Goal: Transaction & Acquisition: Purchase product/service

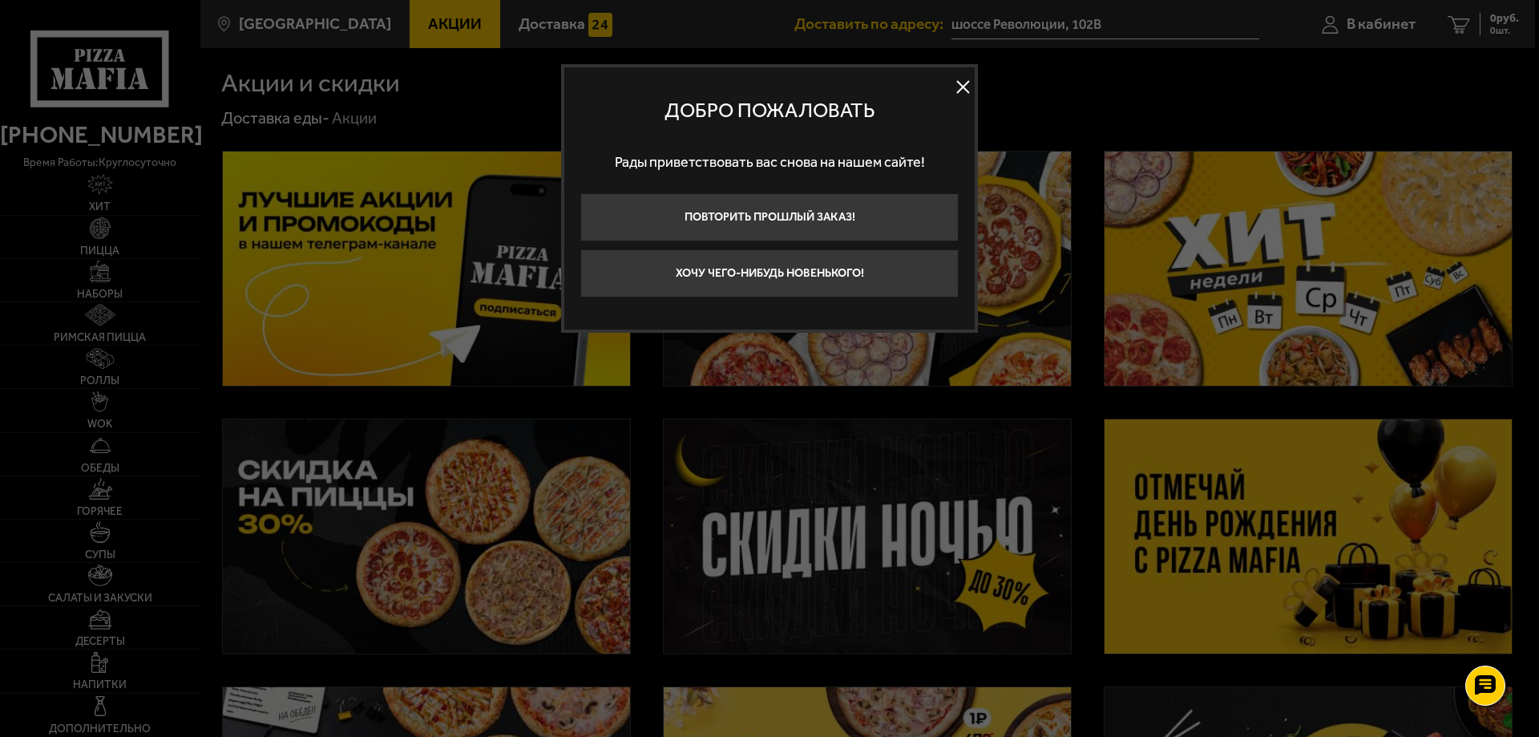
click at [961, 81] on button at bounding box center [963, 87] width 24 height 24
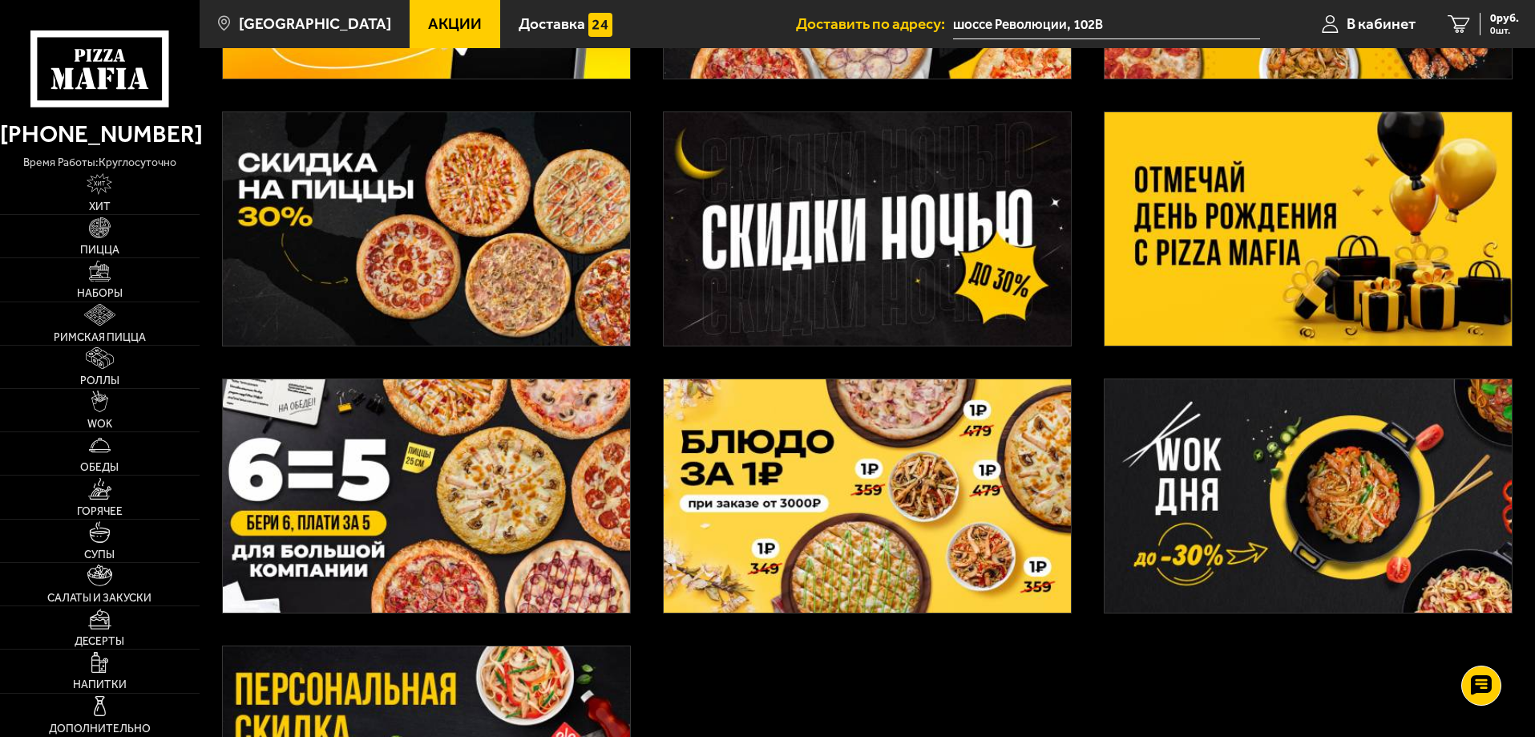
scroll to position [401, 0]
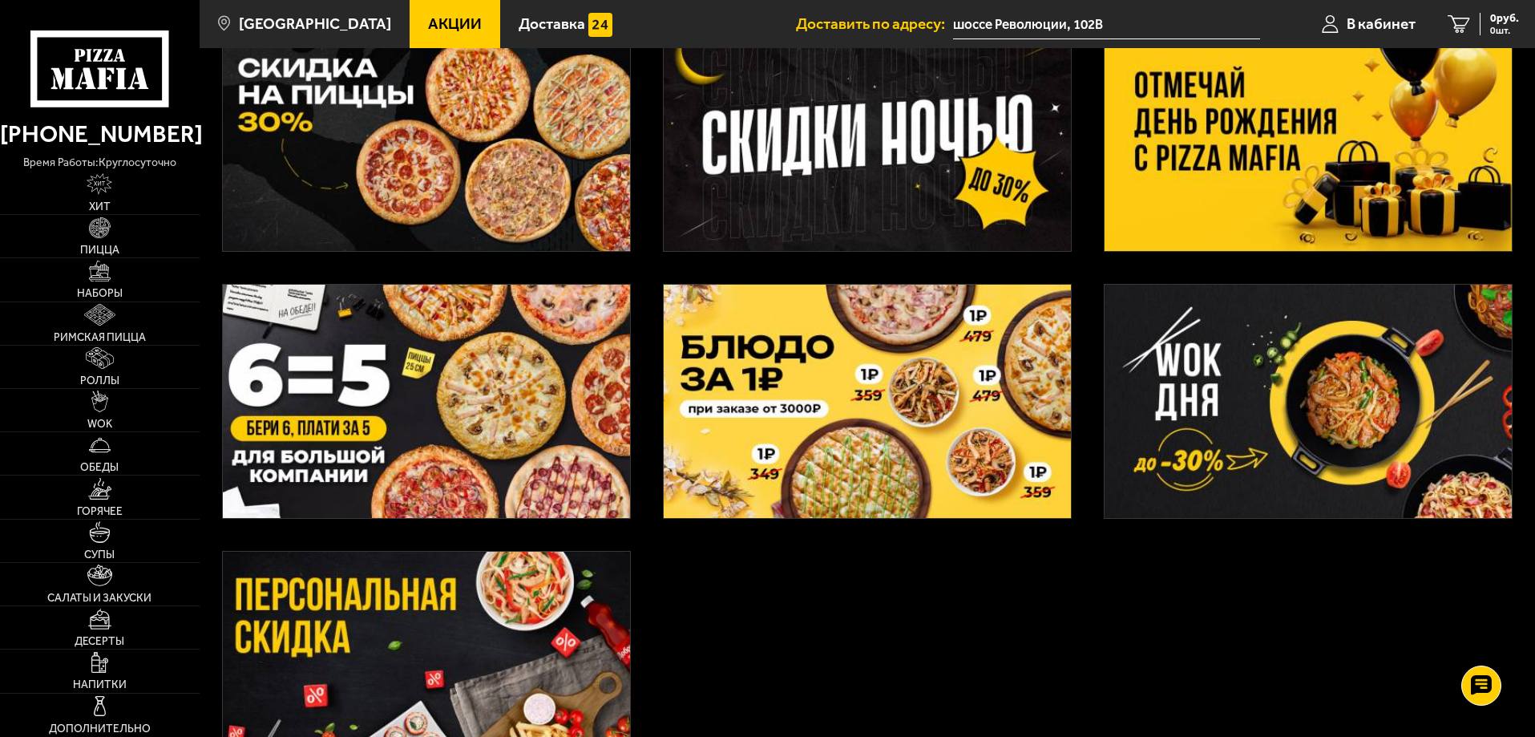
click at [460, 371] on img at bounding box center [426, 401] width 407 height 233
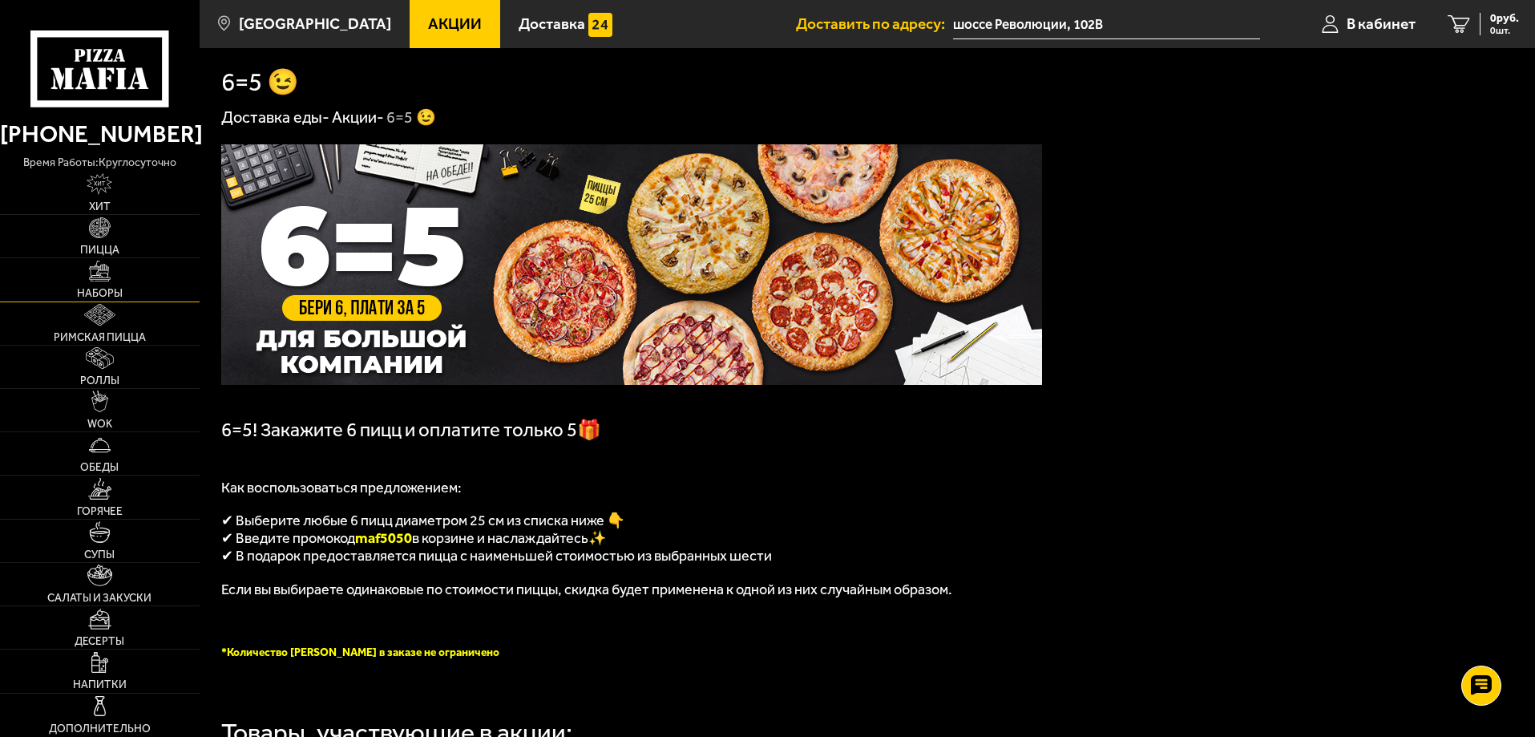
click at [95, 282] on link "Наборы" at bounding box center [100, 279] width 200 height 42
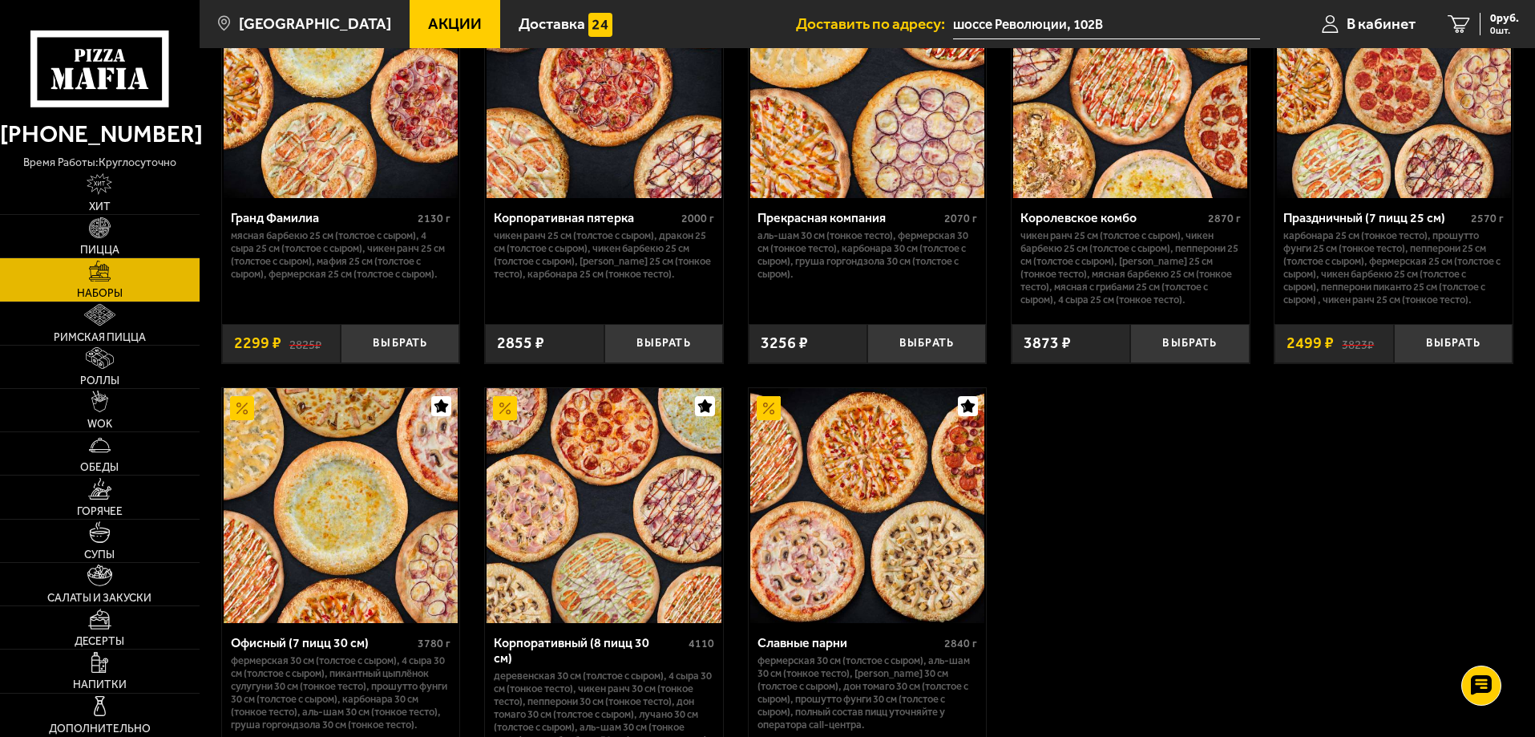
scroll to position [2314, 0]
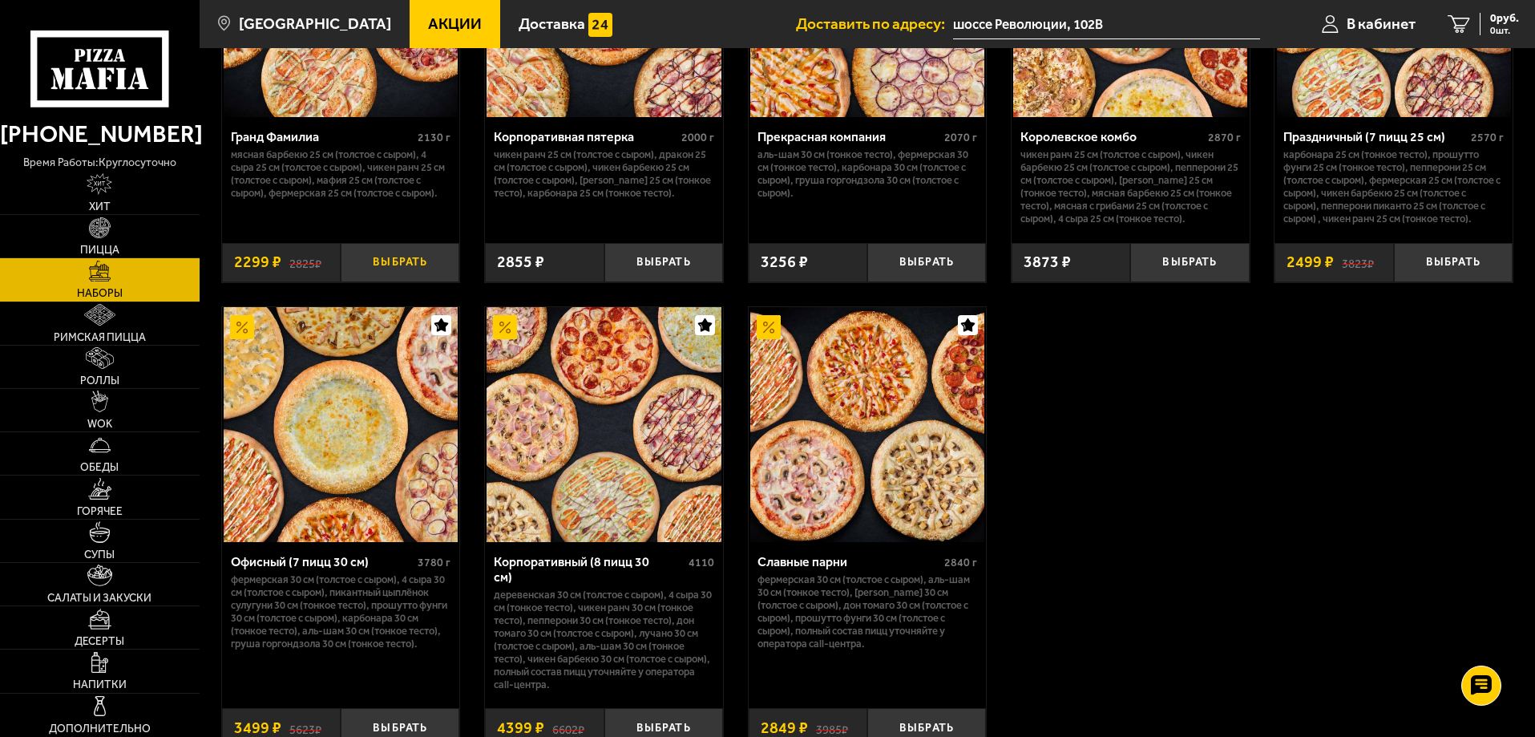
click at [410, 277] on button "Выбрать" at bounding box center [400, 262] width 119 height 39
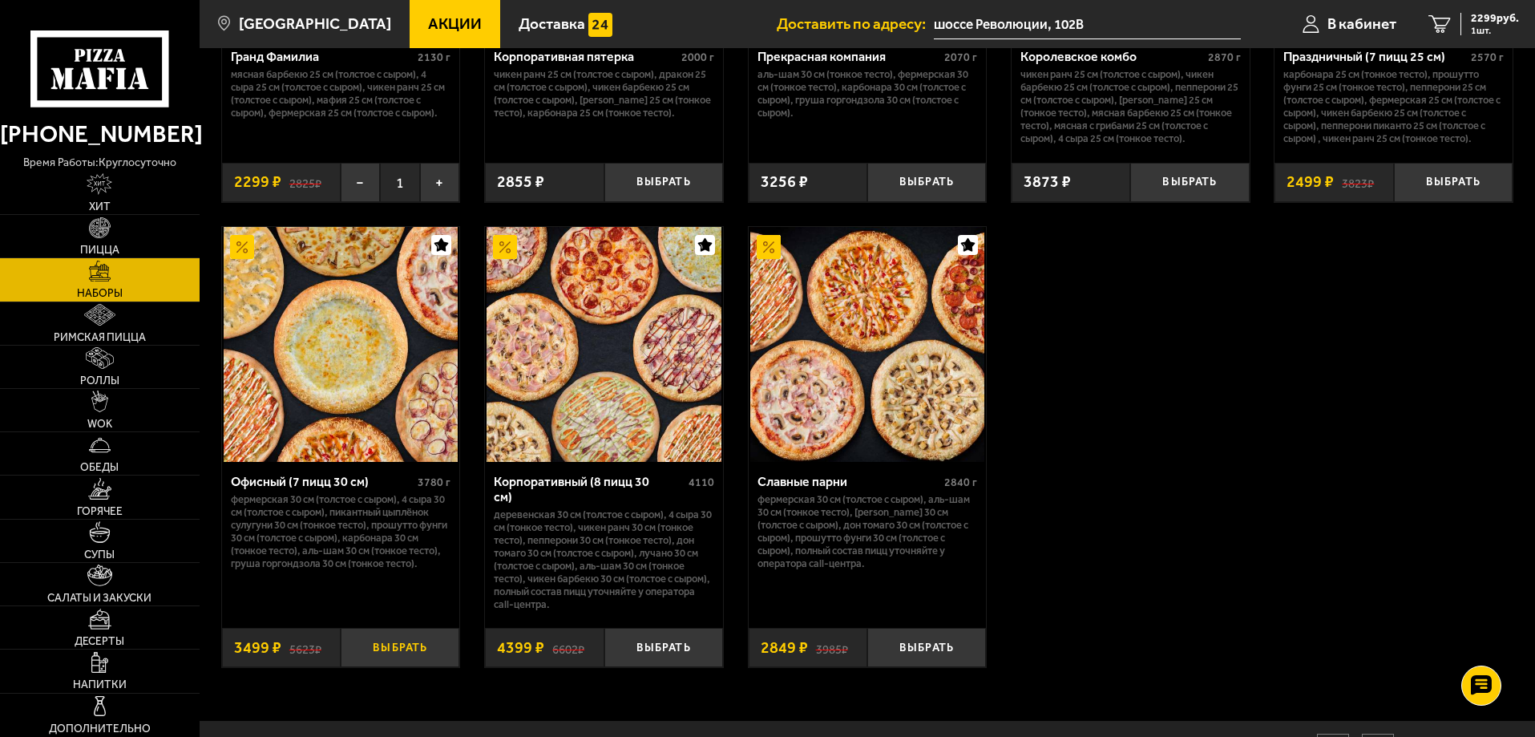
click at [387, 635] on button "Выбрать" at bounding box center [400, 647] width 119 height 39
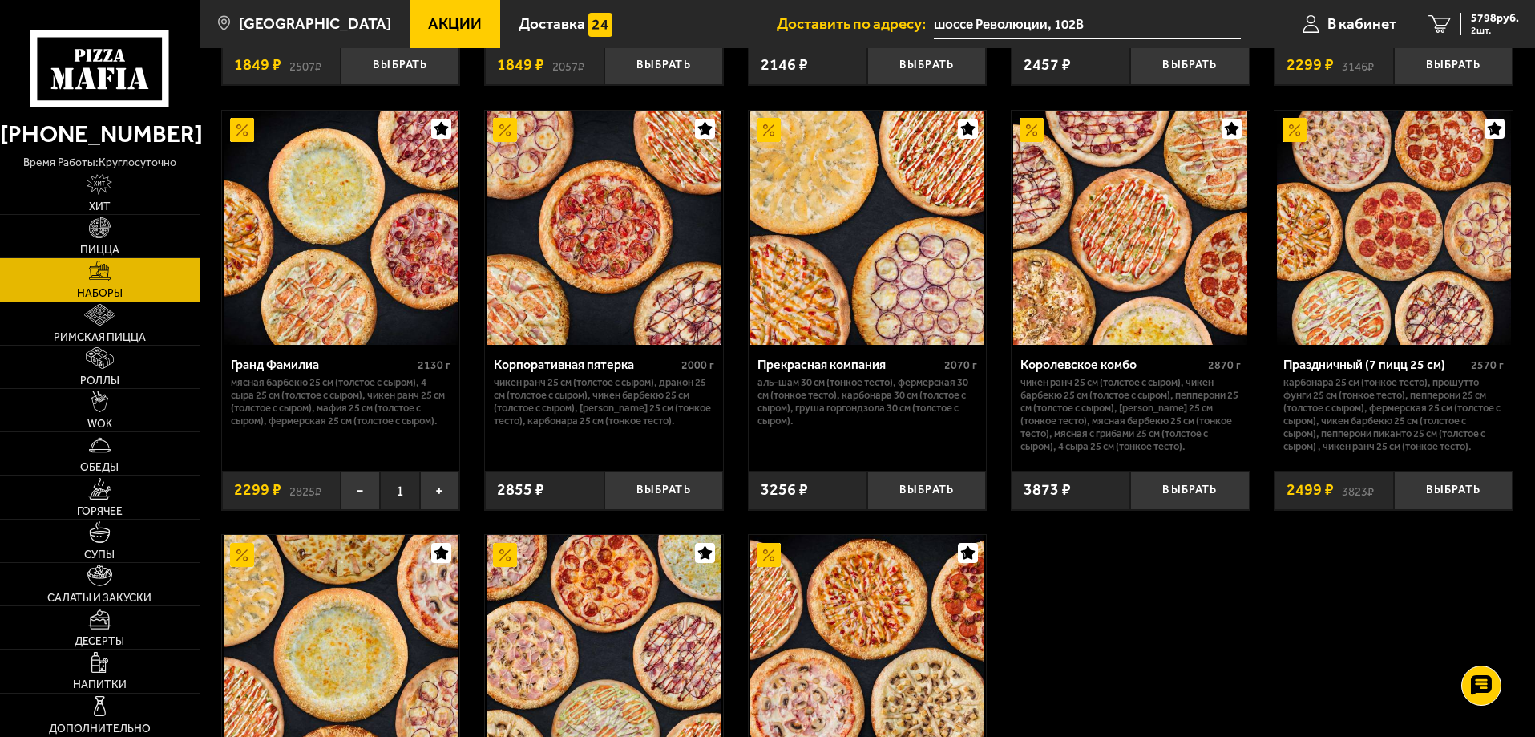
scroll to position [2073, 0]
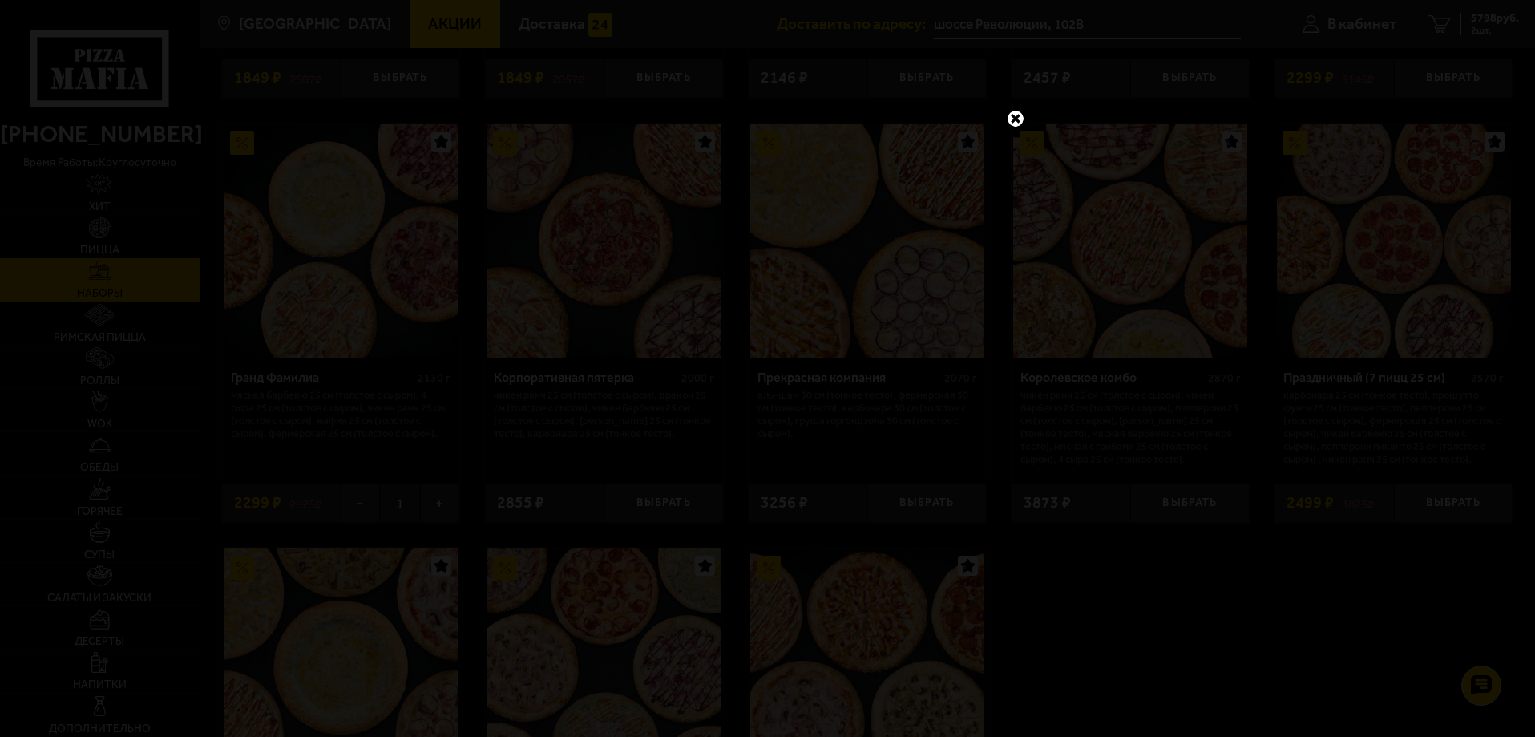
click at [1011, 119] on link at bounding box center [1015, 118] width 21 height 21
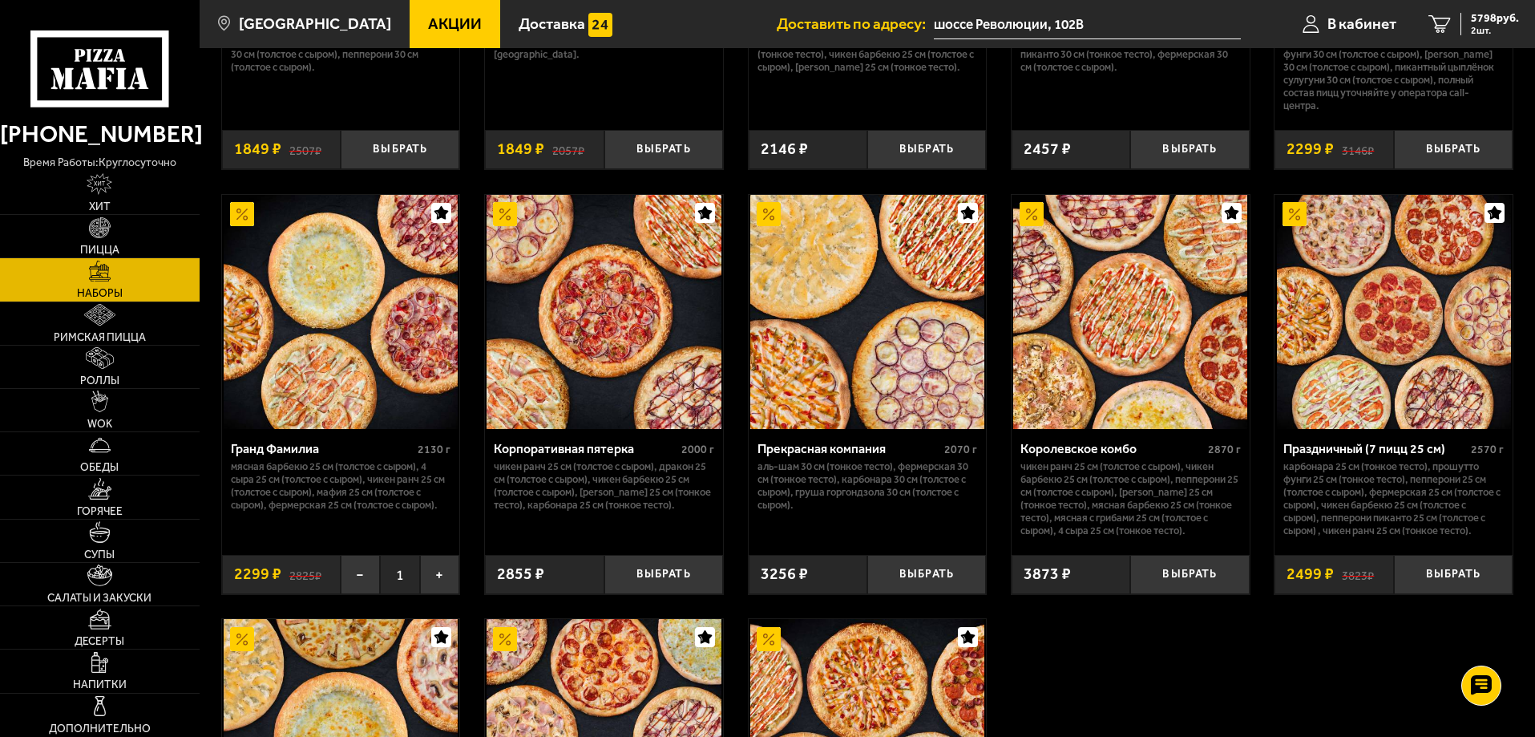
scroll to position [1993, 0]
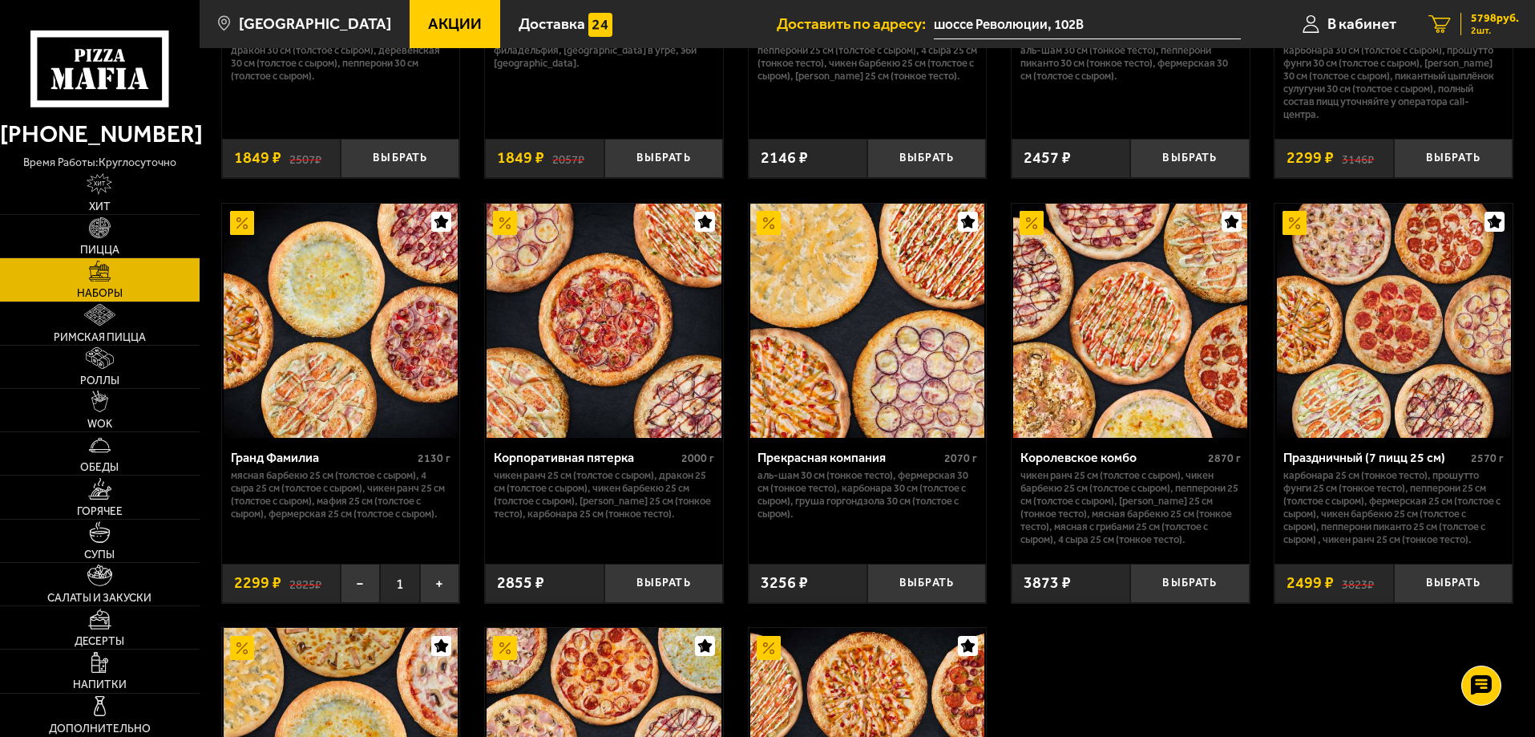
click at [1482, 26] on span "2 шт." at bounding box center [1495, 31] width 48 height 10
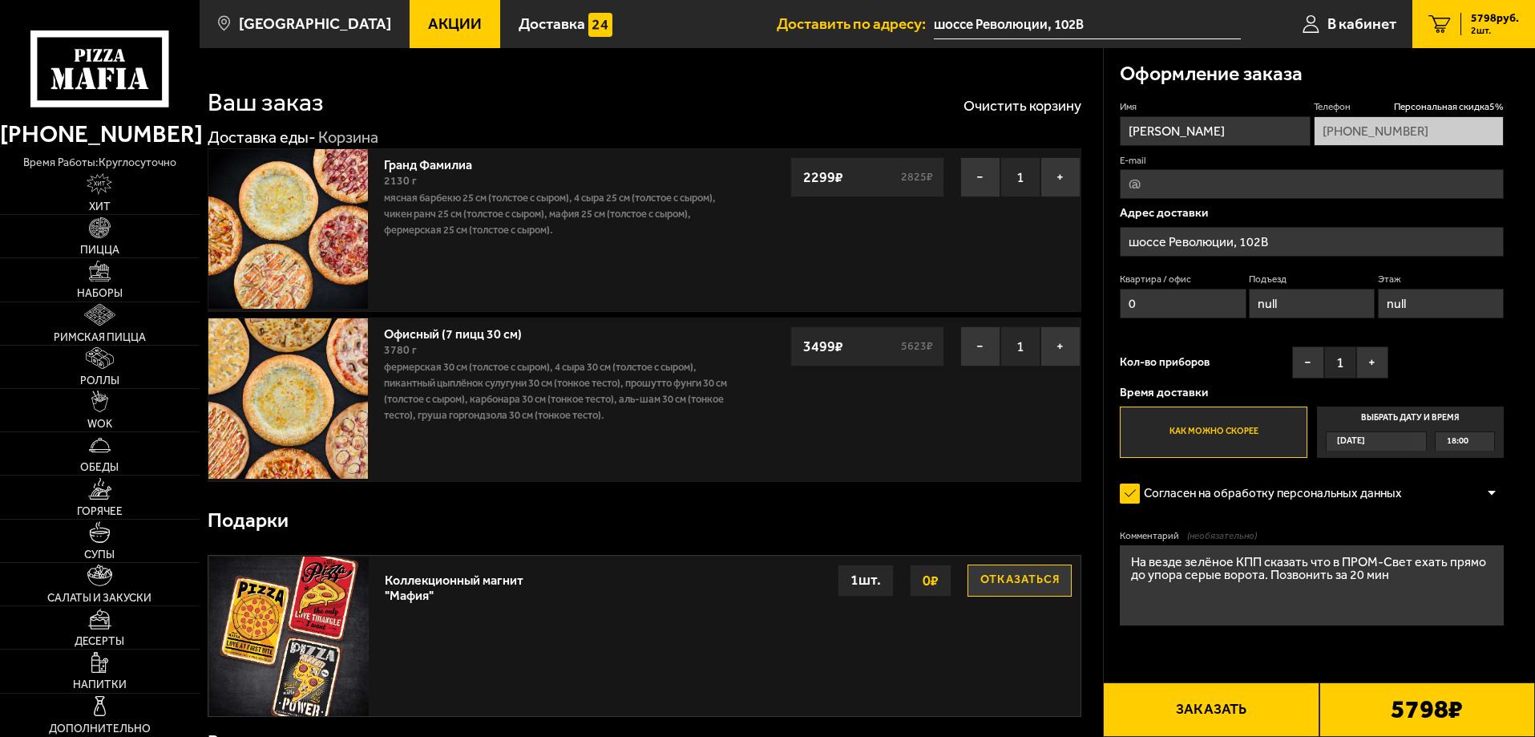
click at [1394, 450] on div "[DATE]" at bounding box center [1369, 441] width 84 height 18
click at [0, 0] on input "Выбрать дату и время [DATE] 18:00" at bounding box center [0, 0] width 0 height 0
click at [1393, 443] on div "[DATE]" at bounding box center [1369, 441] width 84 height 18
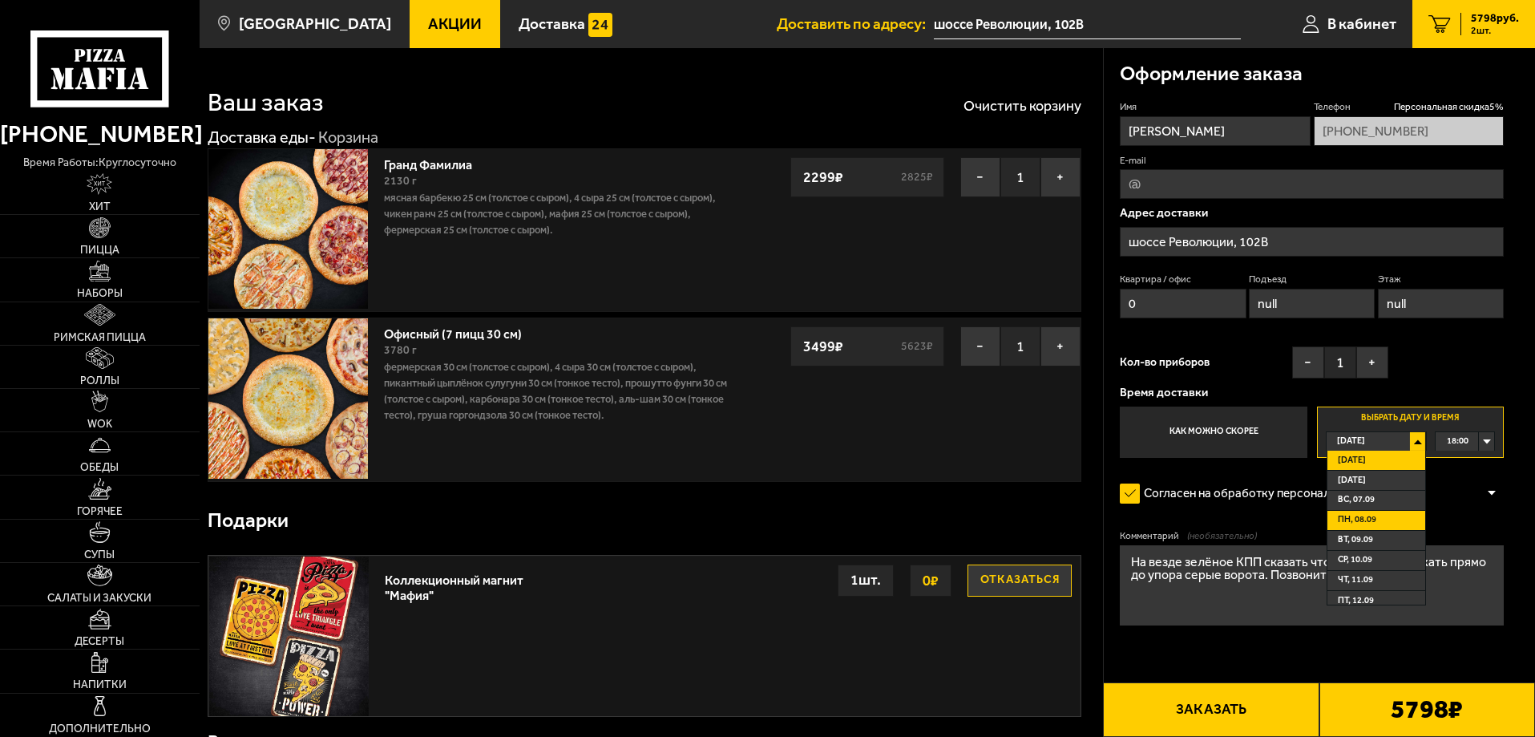
click at [1367, 516] on span "пн, 08.09" at bounding box center [1357, 520] width 38 height 18
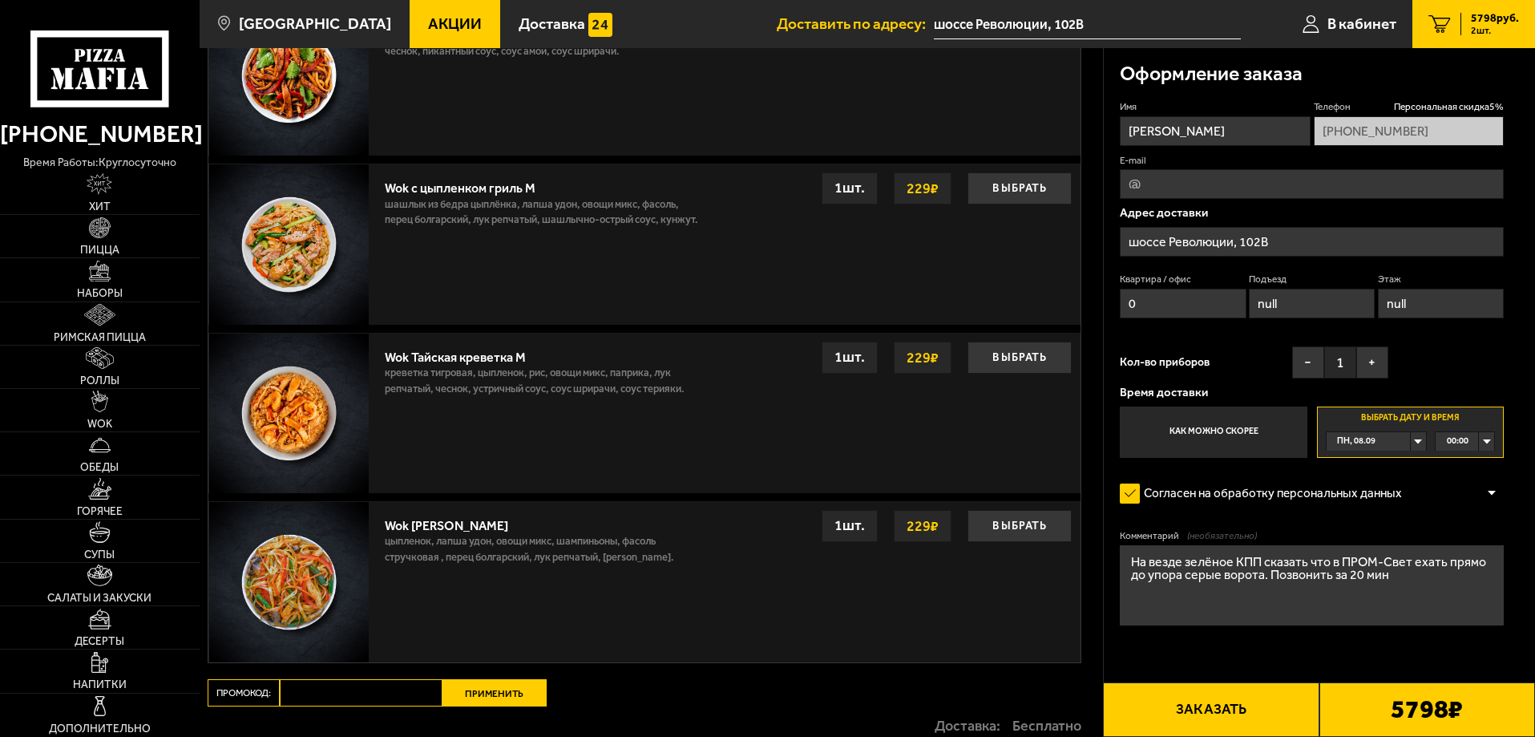
scroll to position [1141, 0]
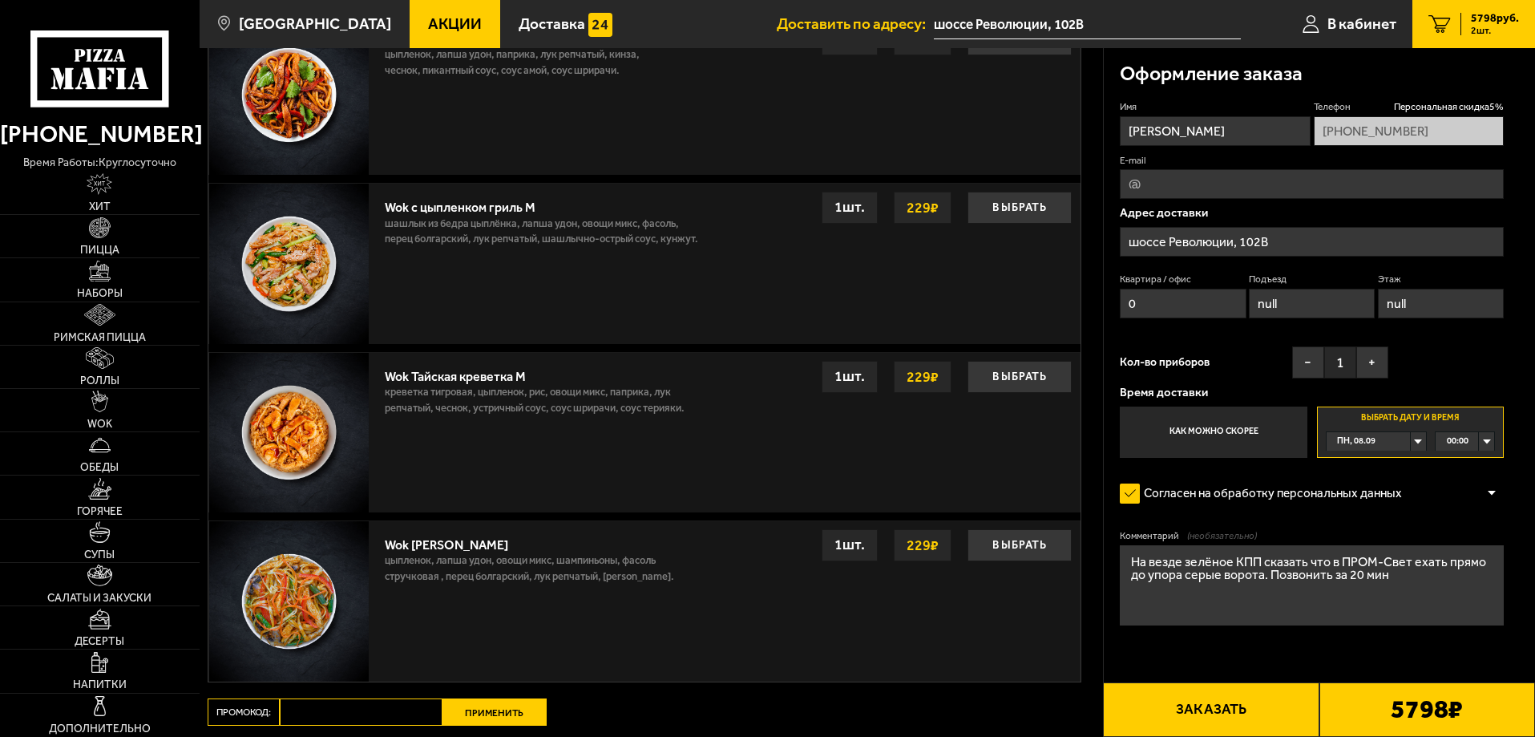
click at [1490, 447] on div "00:00" at bounding box center [1465, 441] width 59 height 18
click at [1469, 572] on li "11:30" at bounding box center [1465, 578] width 57 height 20
click at [1491, 494] on div at bounding box center [1492, 493] width 24 height 12
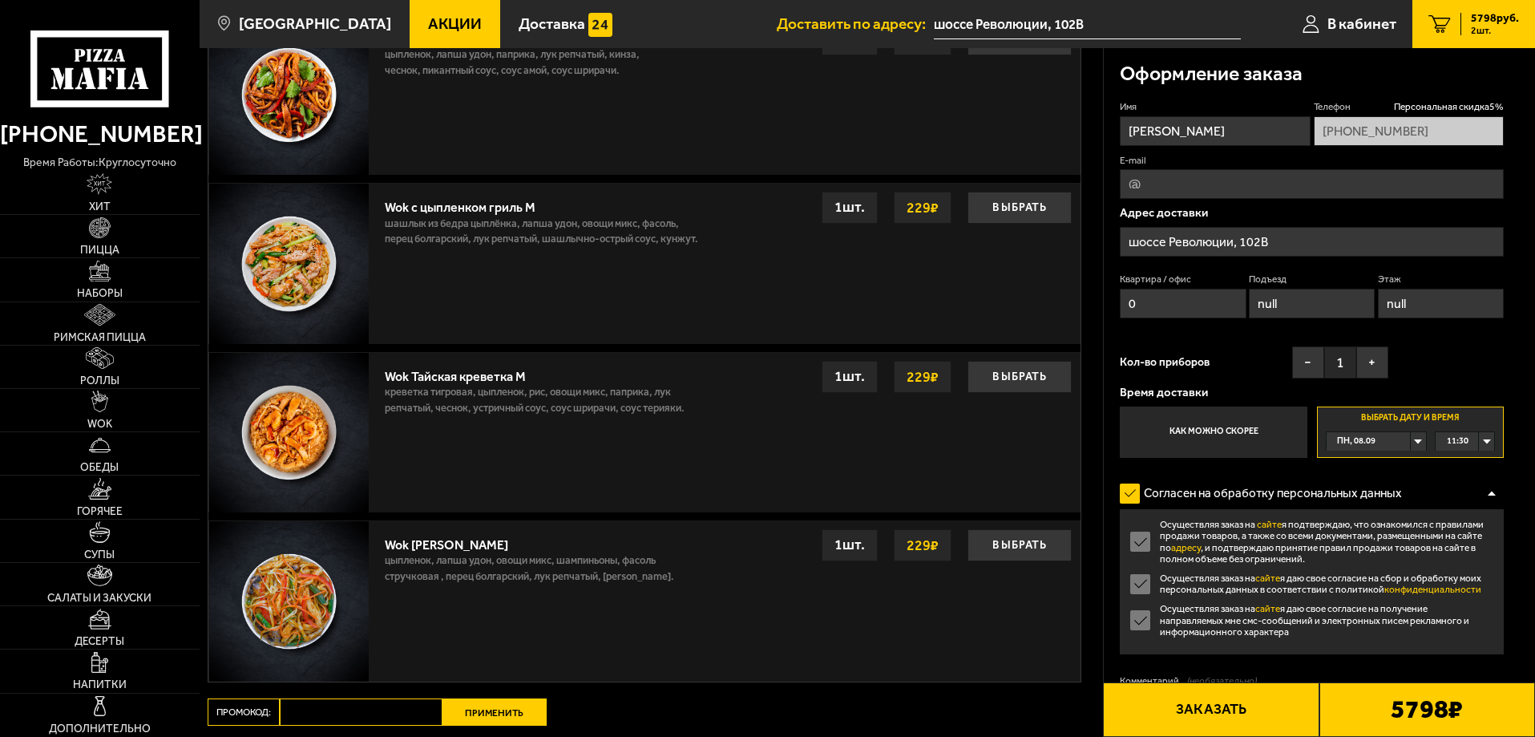
click at [1491, 494] on div at bounding box center [1492, 493] width 24 height 12
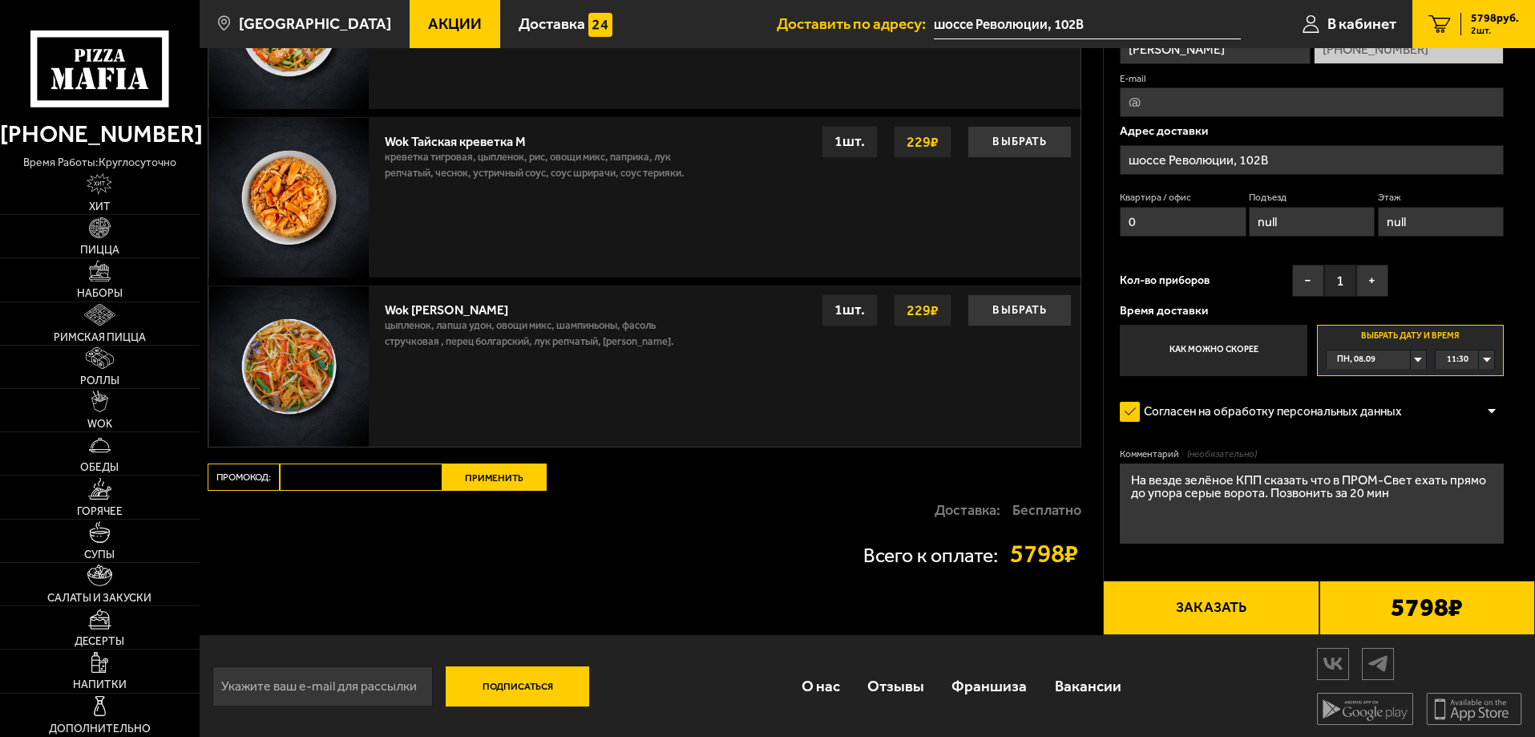
scroll to position [1381, 0]
